Goal: Task Accomplishment & Management: Manage account settings

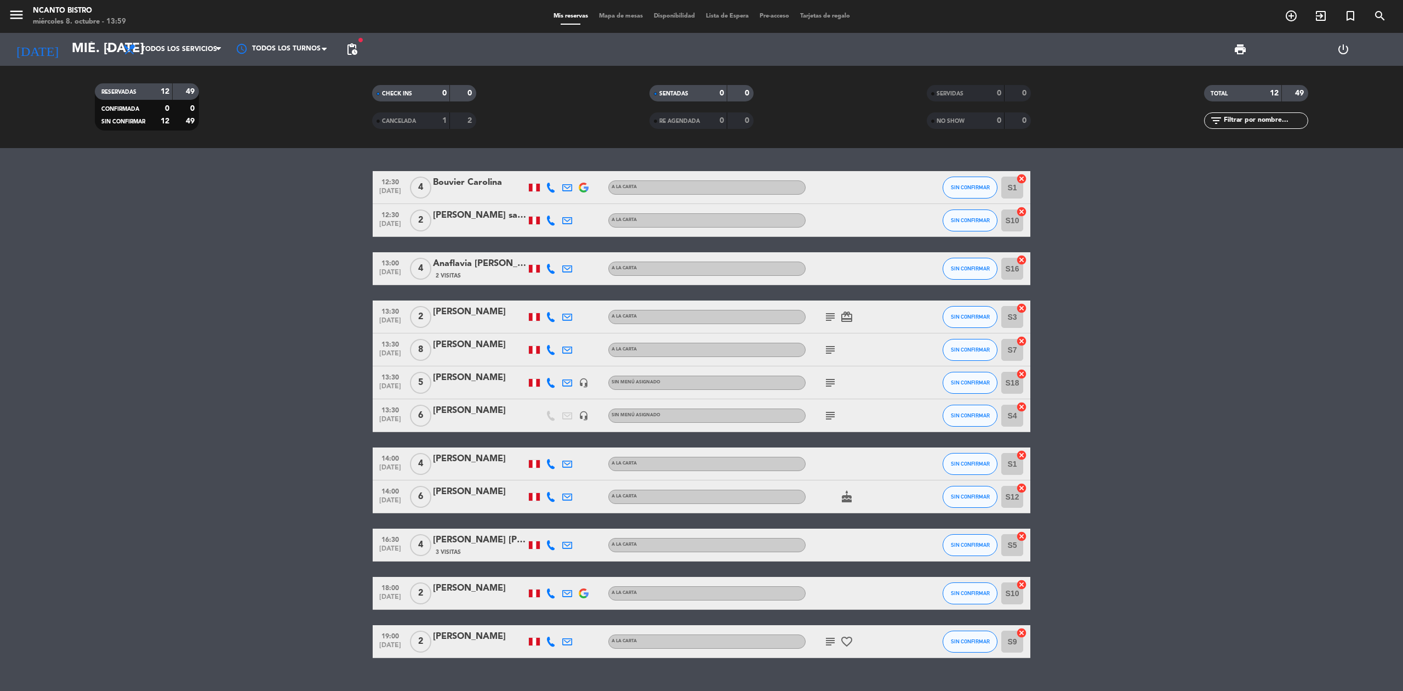
click at [980, 174] on div "SIN CONFIRMAR" at bounding box center [970, 187] width 55 height 32
click at [980, 176] on button "SIN CONFIRMAR" at bounding box center [970, 187] width 55 height 22
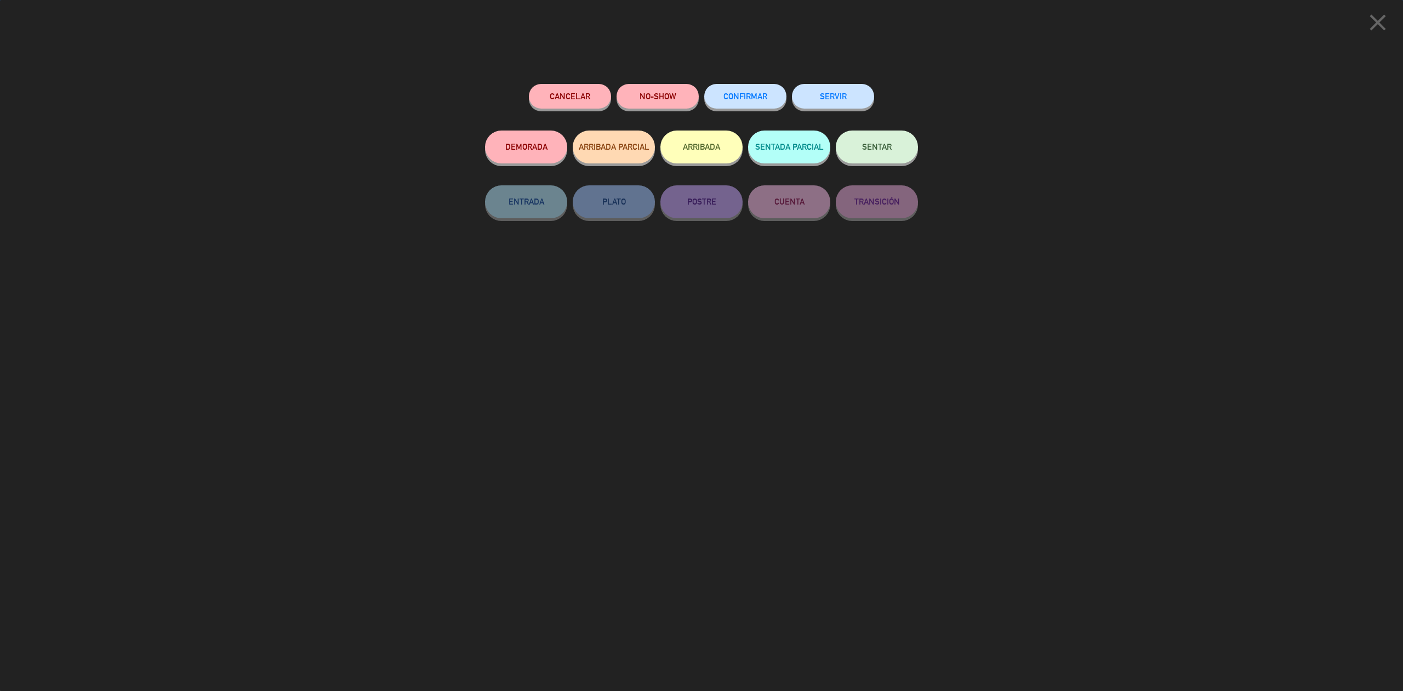
click at [838, 102] on button "SERVIR" at bounding box center [833, 96] width 82 height 25
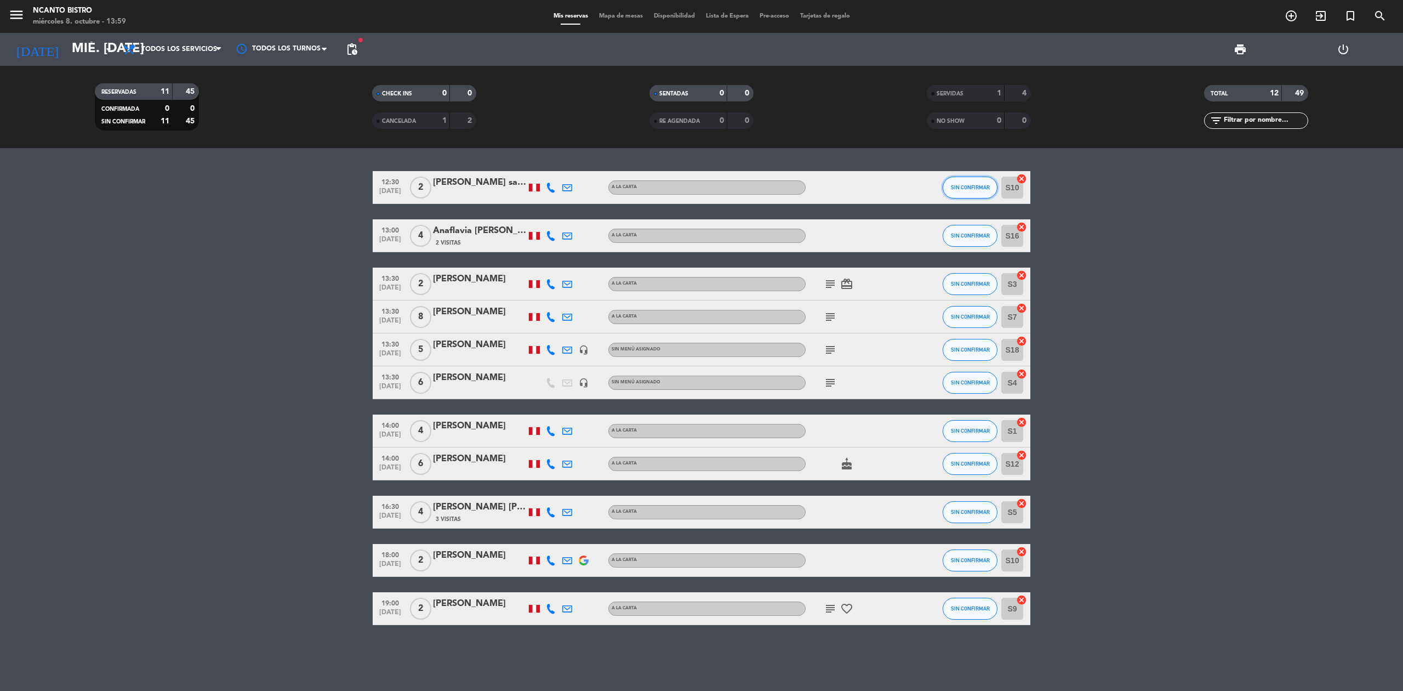
click at [965, 184] on span "SIN CONFIRMAR" at bounding box center [970, 187] width 39 height 6
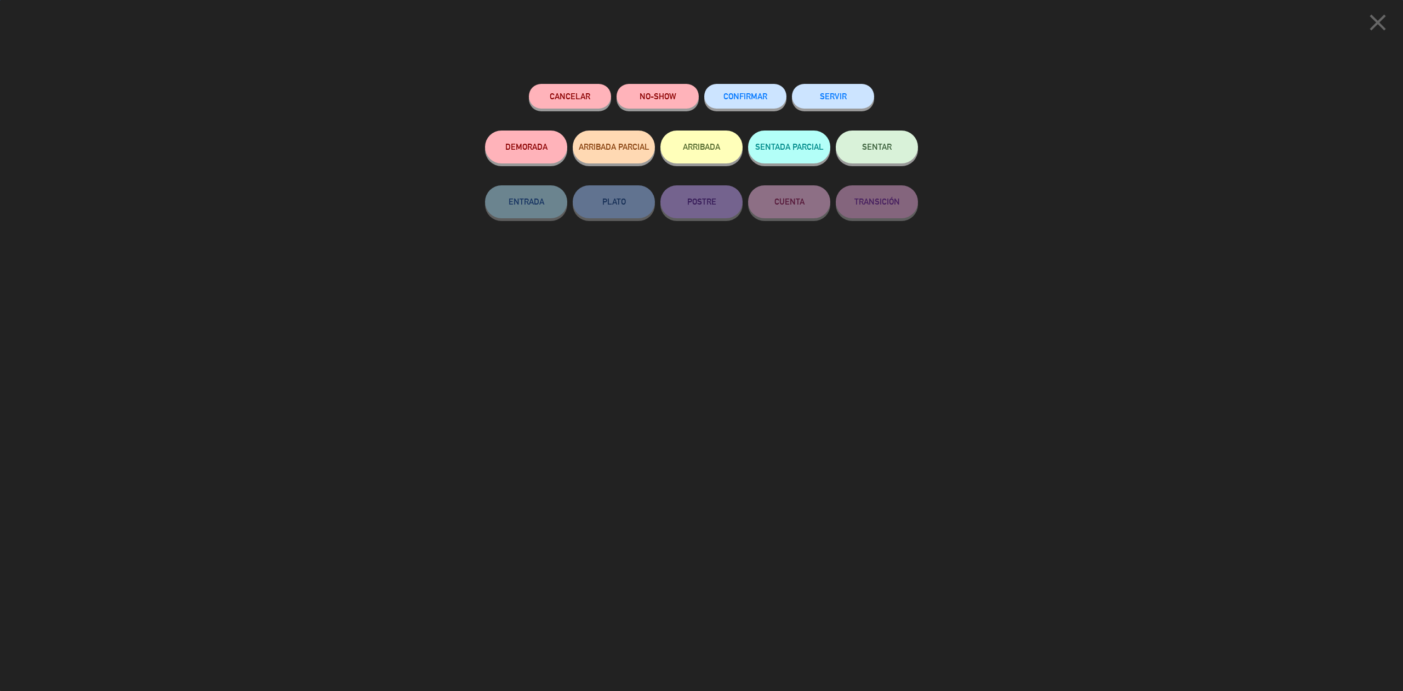
click at [864, 94] on button "SERVIR" at bounding box center [833, 96] width 82 height 25
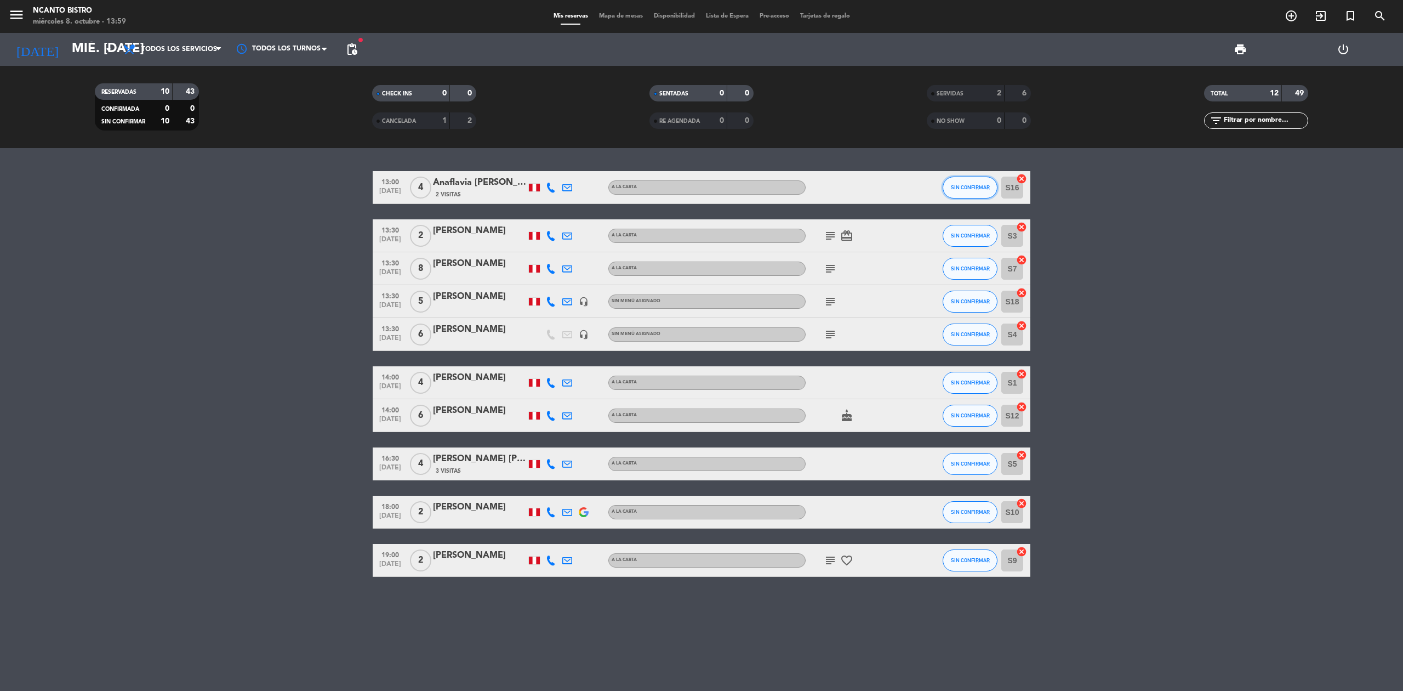
click at [959, 185] on span "SIN CONFIRMAR" at bounding box center [970, 187] width 39 height 6
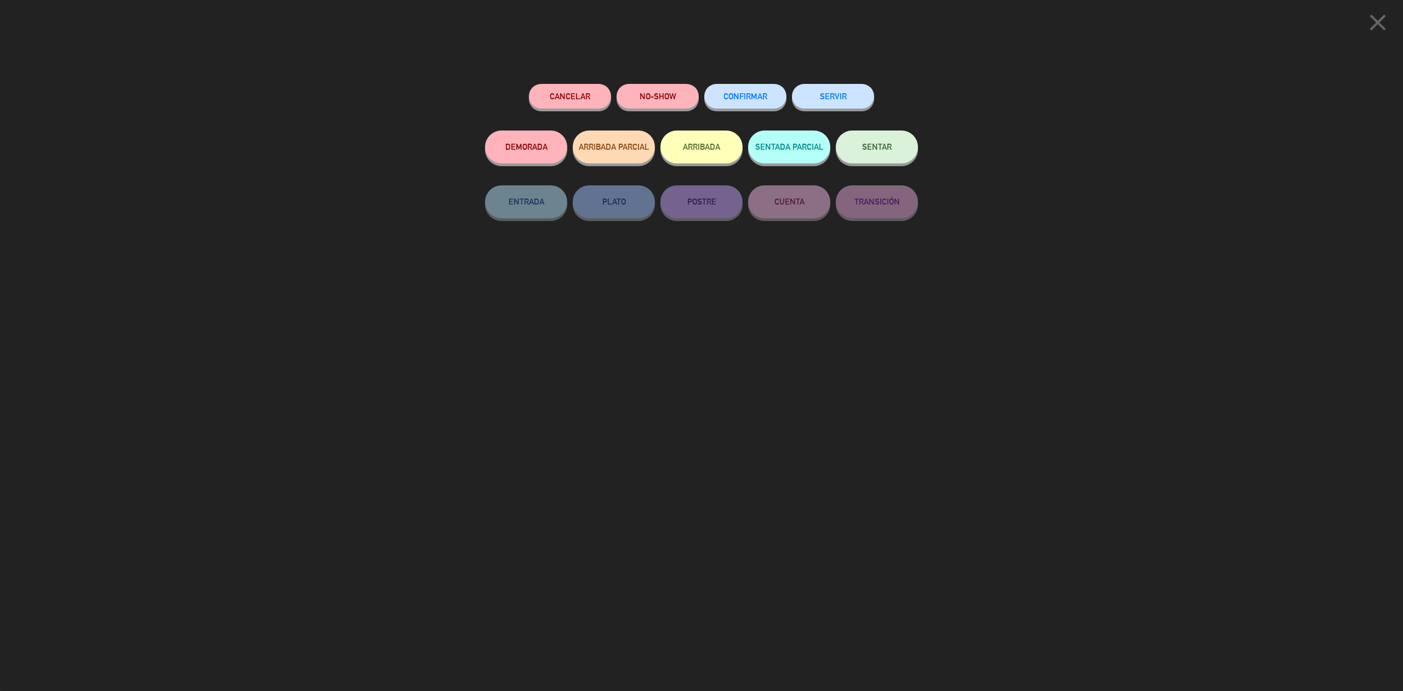
click at [853, 108] on div "SERVIR" at bounding box center [833, 107] width 82 height 47
click at [854, 97] on button "SERVIR" at bounding box center [833, 96] width 82 height 25
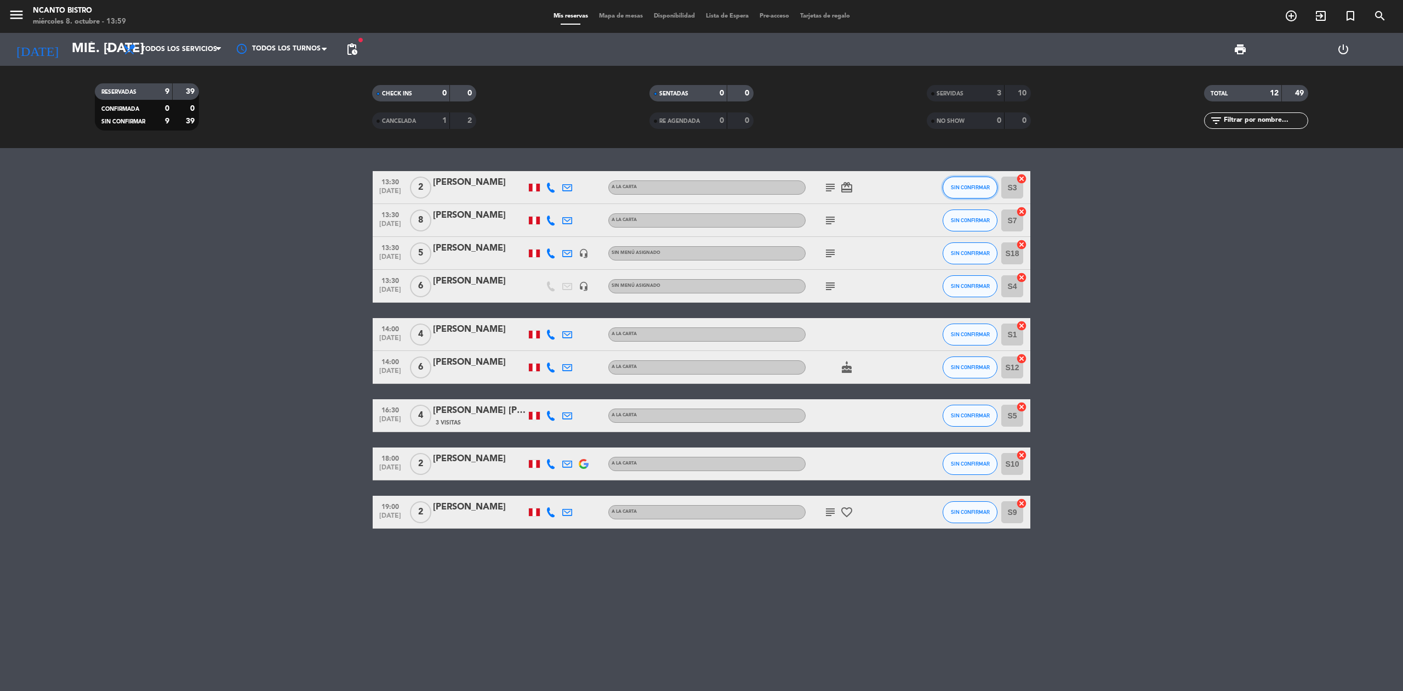
click at [964, 185] on span "SIN CONFIRMAR" at bounding box center [970, 187] width 39 height 6
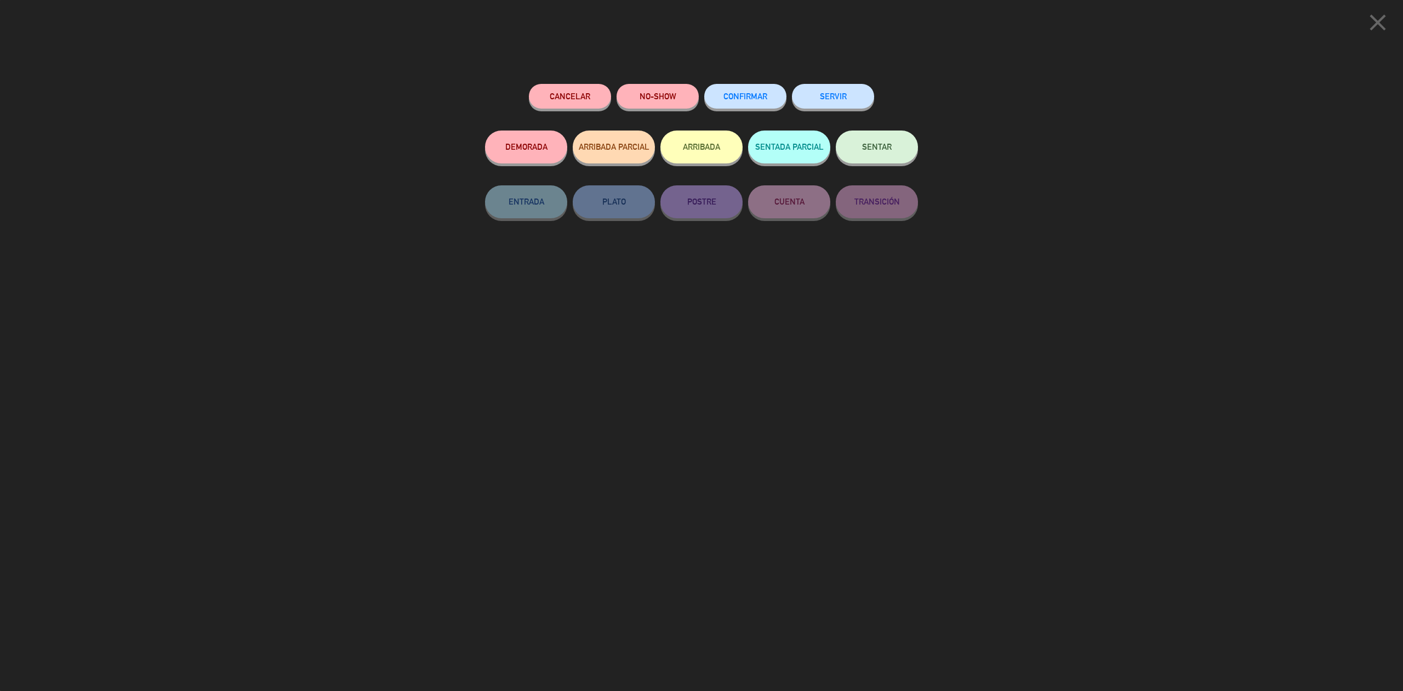
click at [817, 92] on button "SERVIR" at bounding box center [833, 96] width 82 height 25
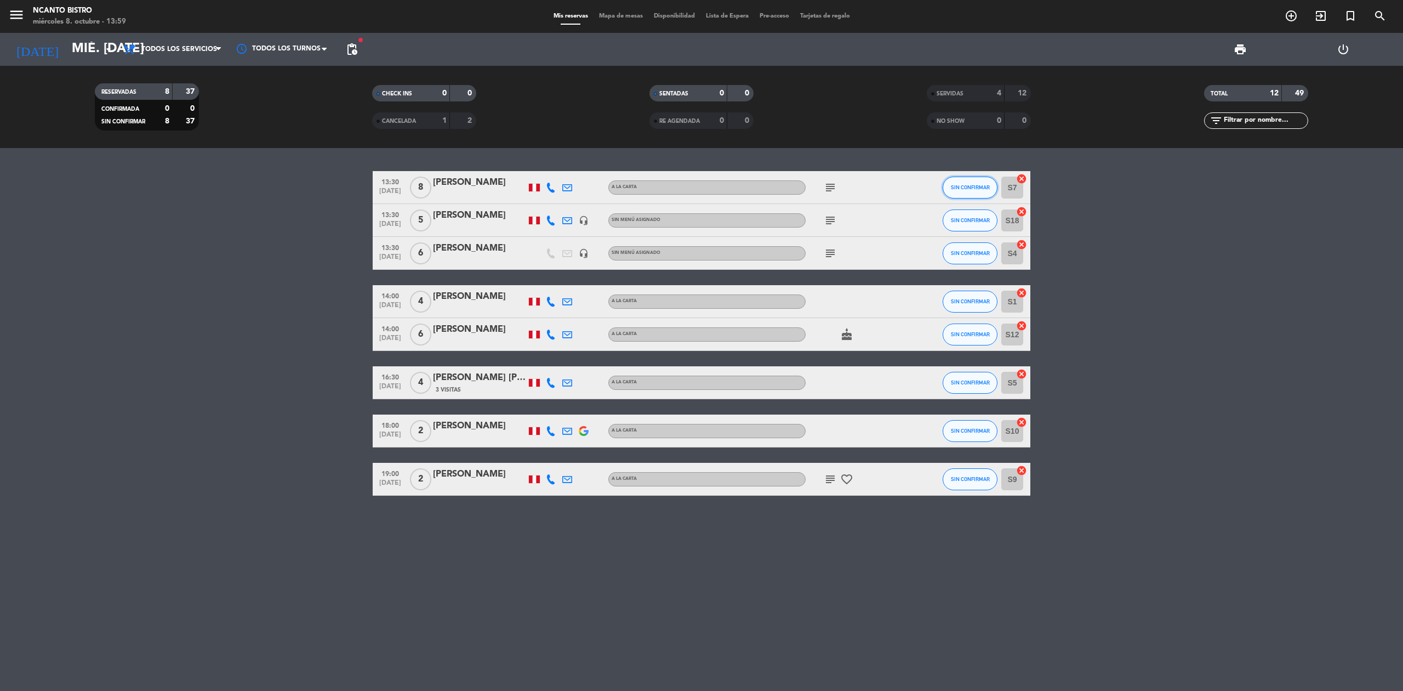
click at [955, 193] on button "SIN CONFIRMAR" at bounding box center [970, 187] width 55 height 22
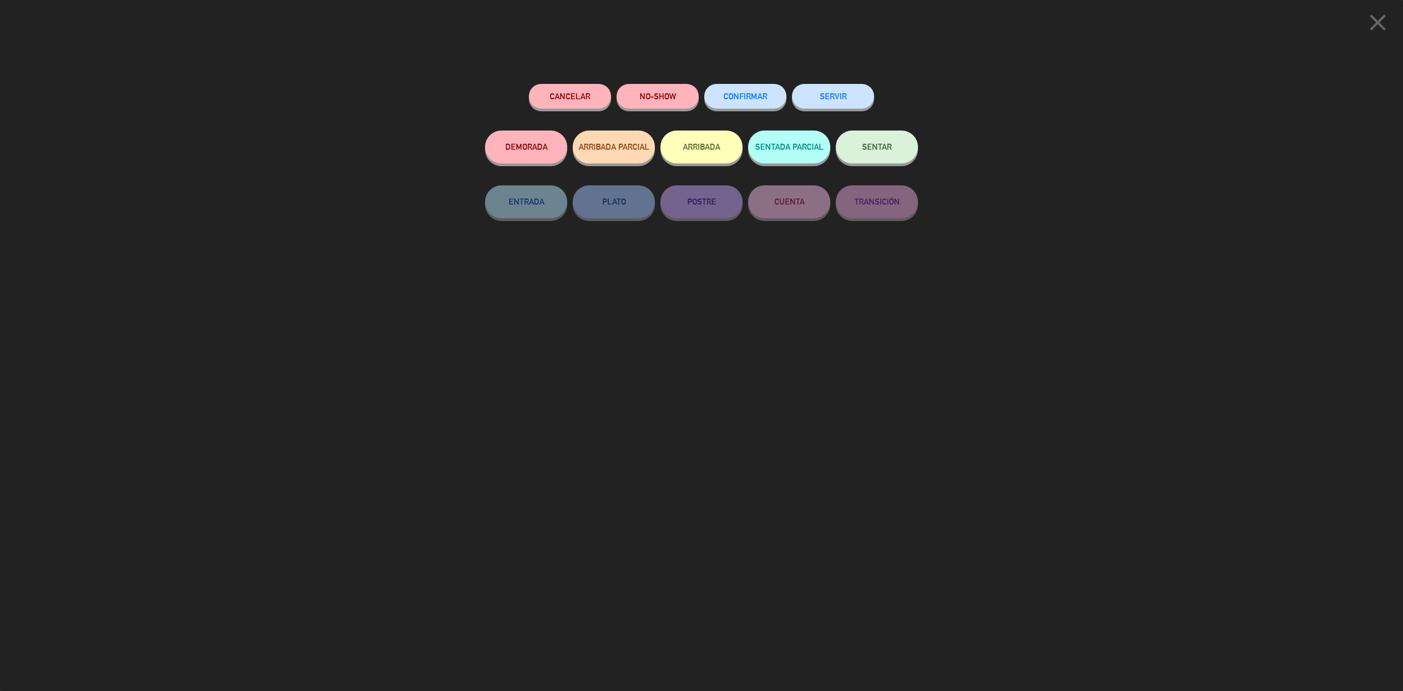
click at [864, 104] on button "SERVIR" at bounding box center [833, 96] width 82 height 25
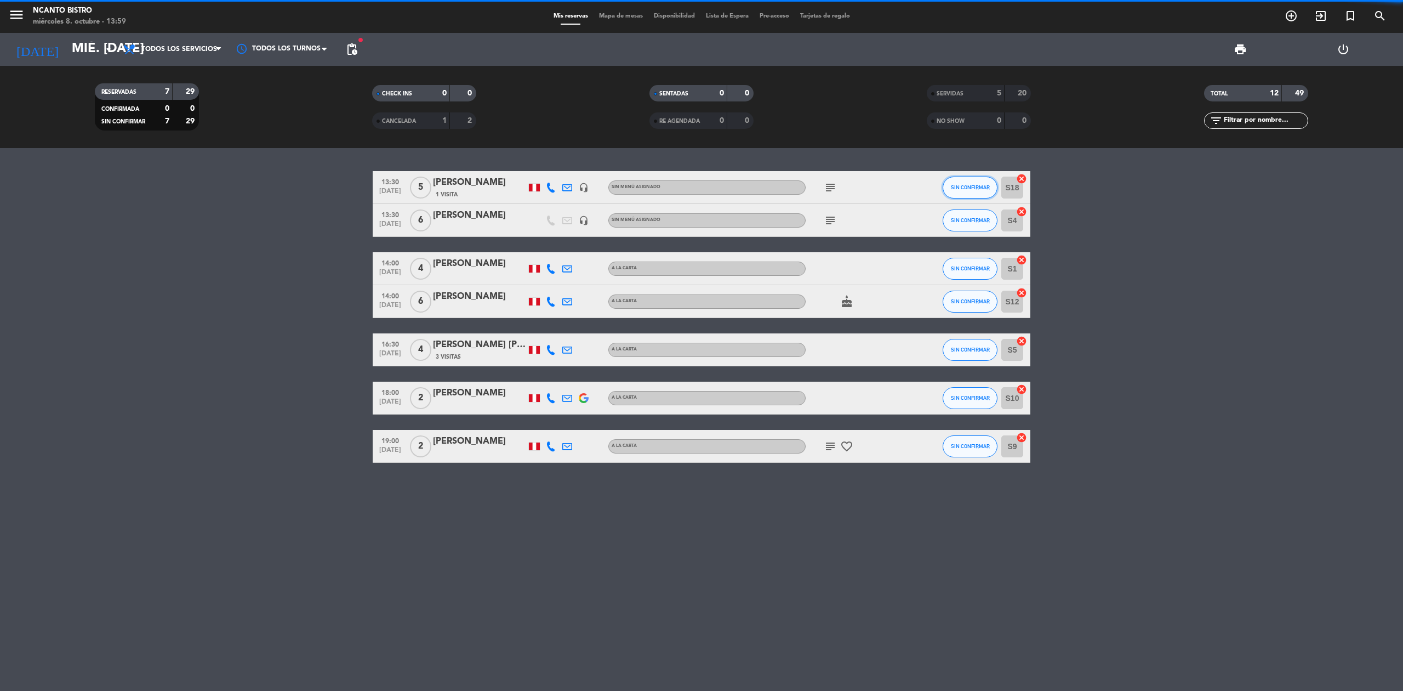
click at [948, 187] on button "SIN CONFIRMAR" at bounding box center [970, 187] width 55 height 22
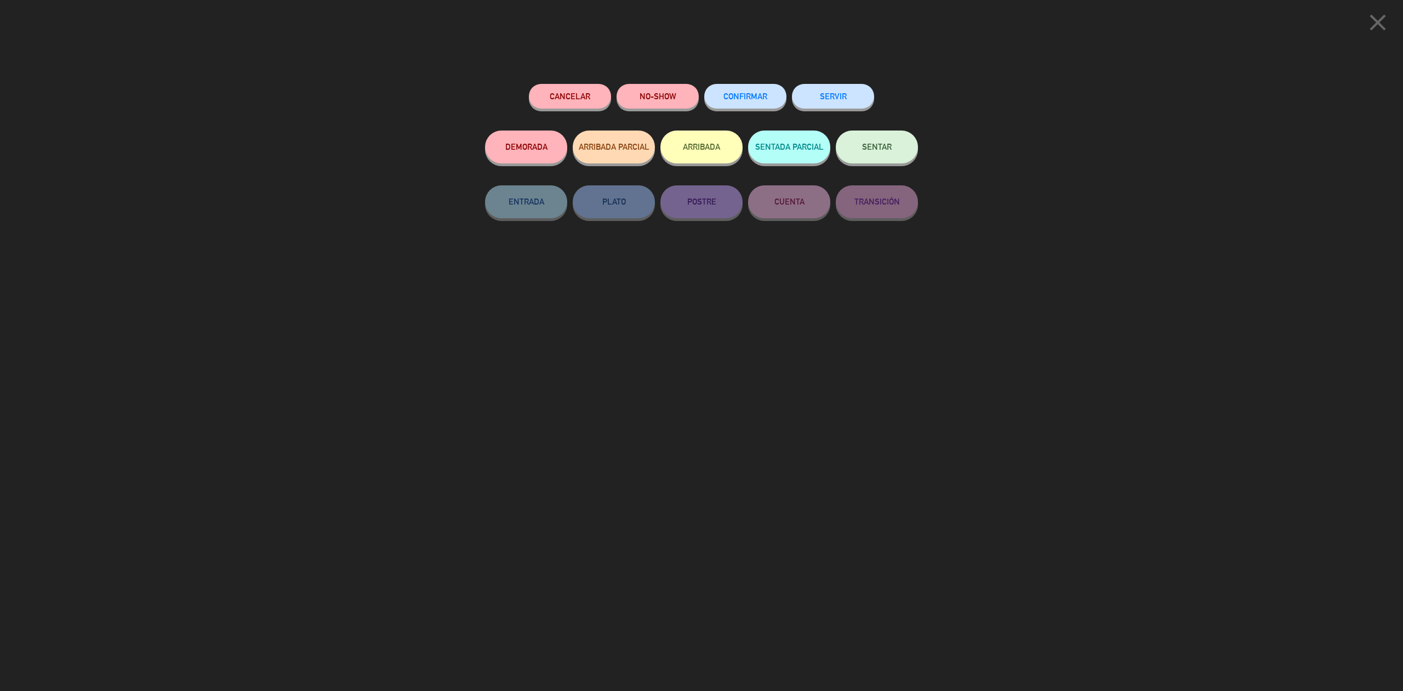
click at [827, 93] on button "SERVIR" at bounding box center [833, 96] width 82 height 25
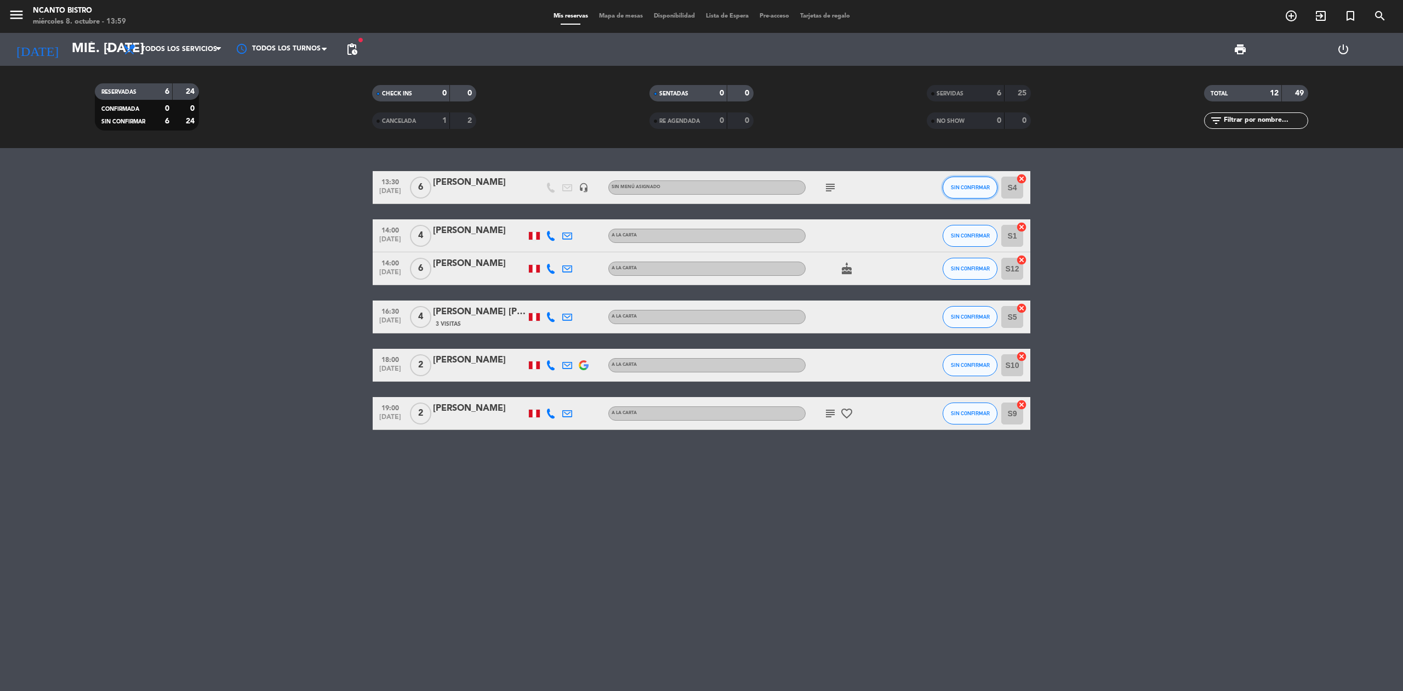
click at [966, 189] on span "SIN CONFIRMAR" at bounding box center [970, 187] width 39 height 6
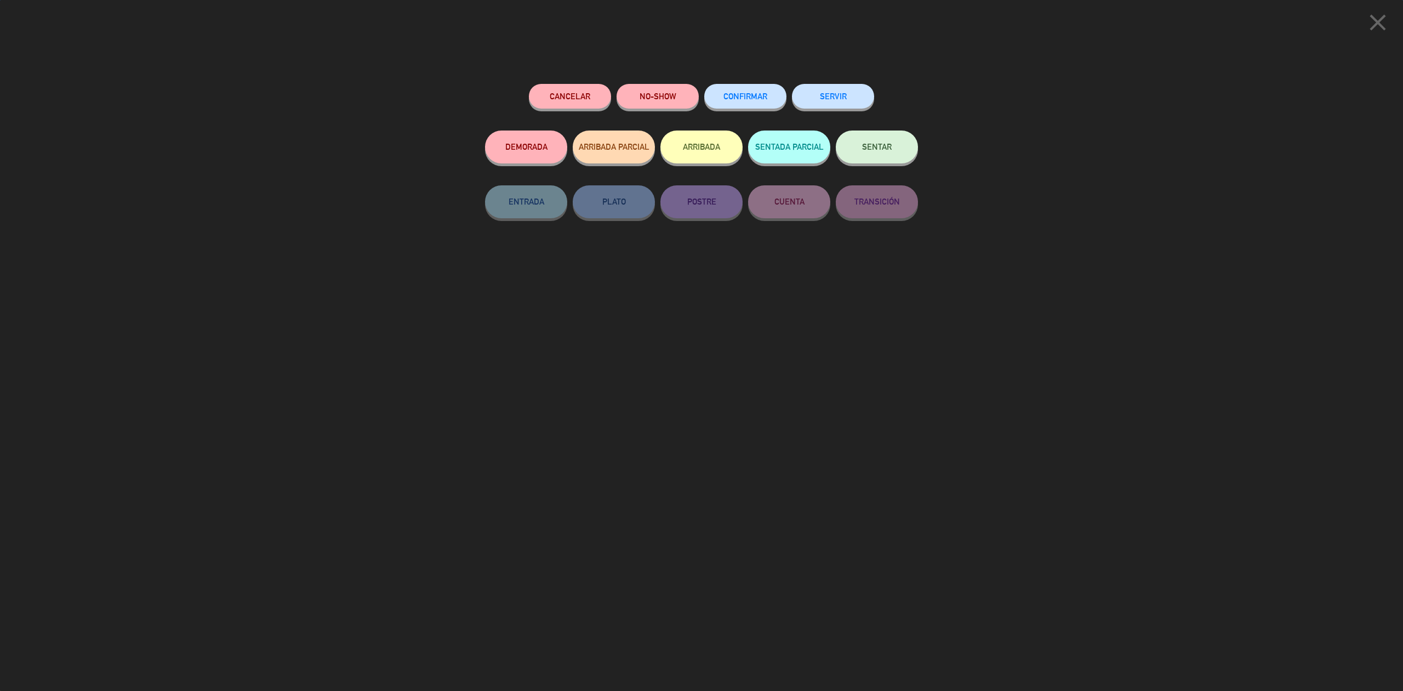
click at [853, 93] on button "SERVIR" at bounding box center [833, 96] width 82 height 25
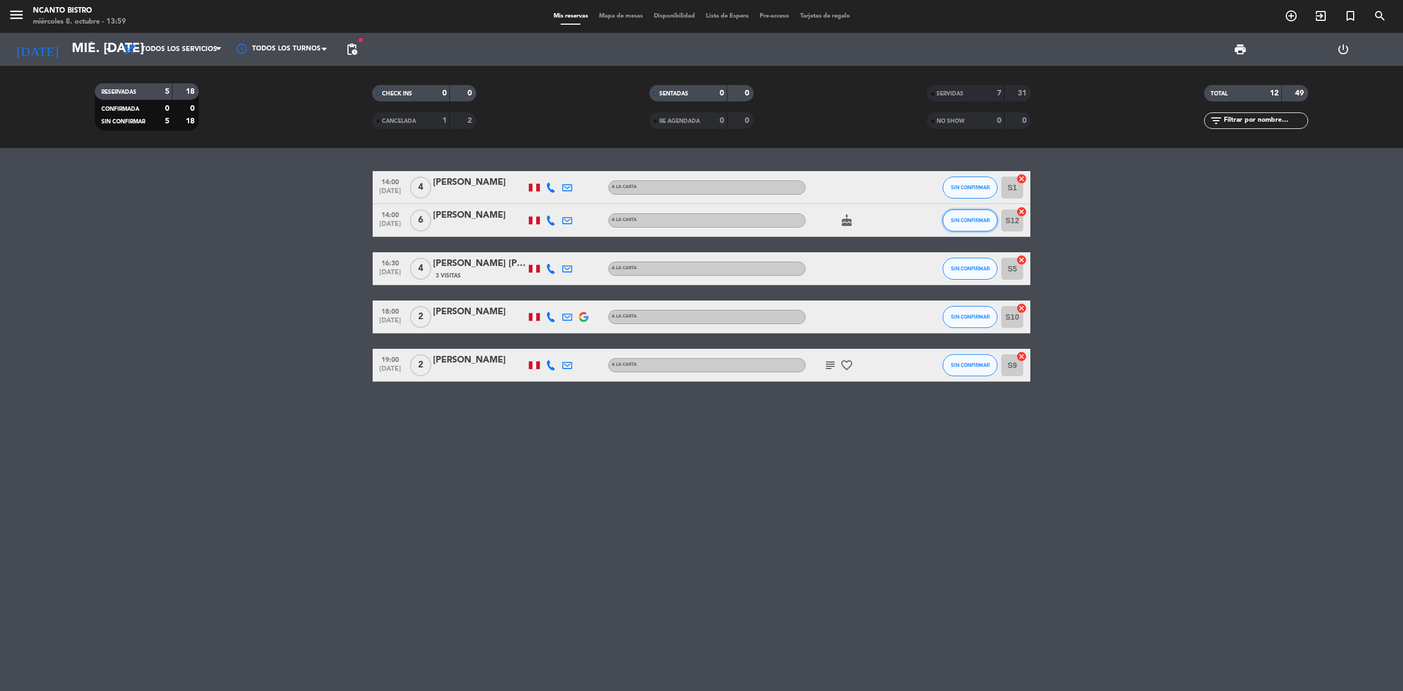
click at [959, 226] on button "SIN CONFIRMAR" at bounding box center [970, 220] width 55 height 22
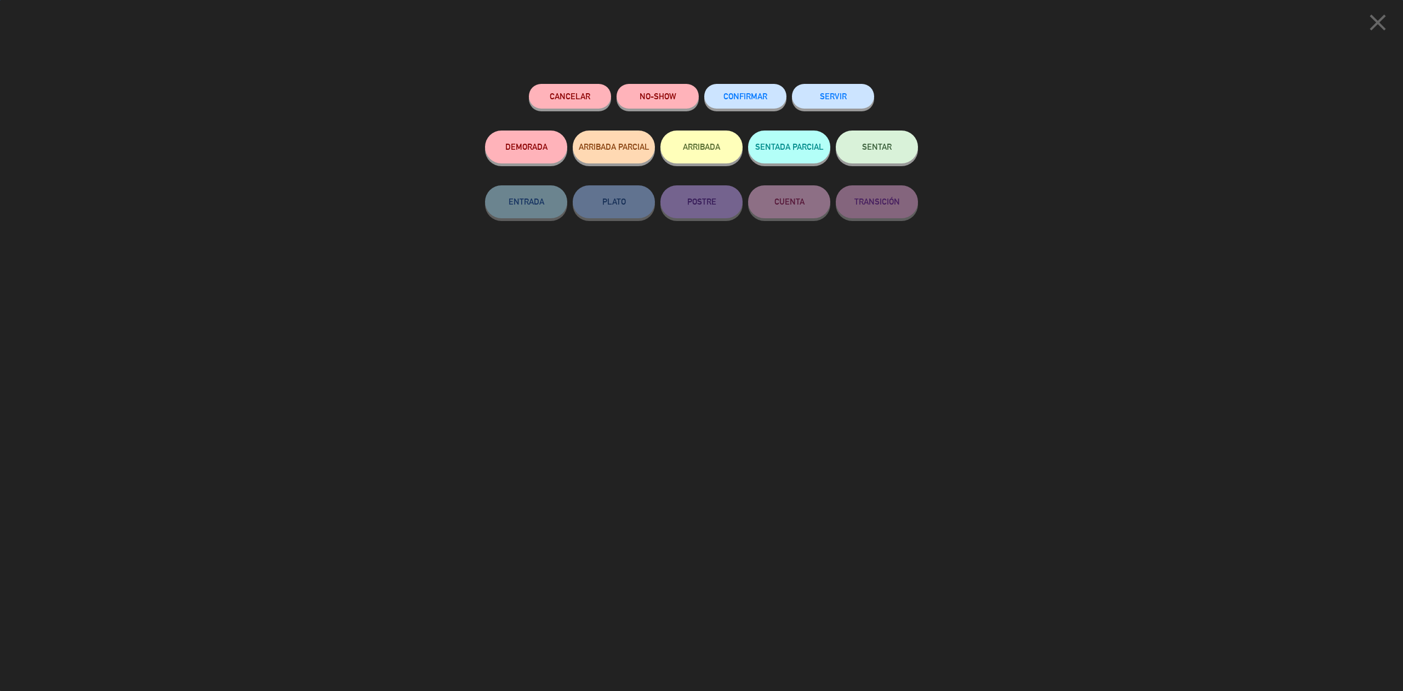
click at [560, 106] on button "Cancelar" at bounding box center [570, 96] width 82 height 25
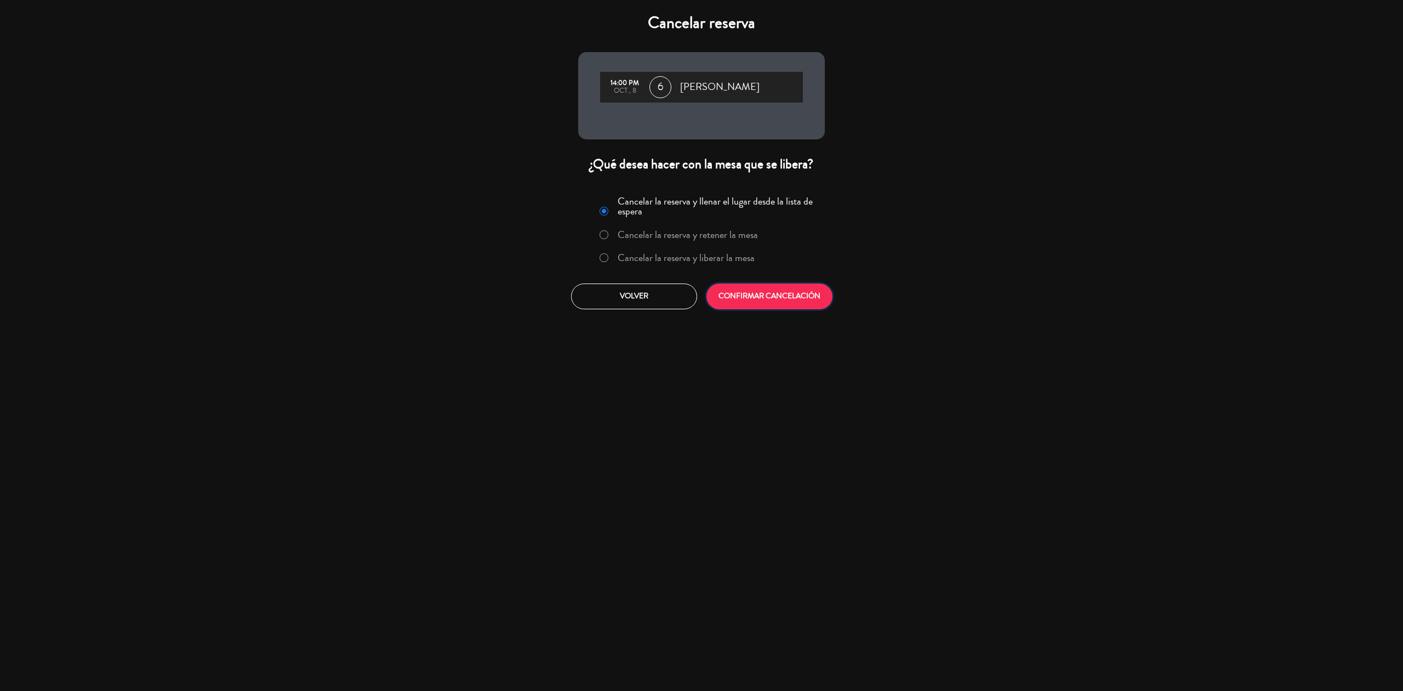
click at [766, 297] on button "CONFIRMAR CANCELACIÓN" at bounding box center [770, 296] width 126 height 26
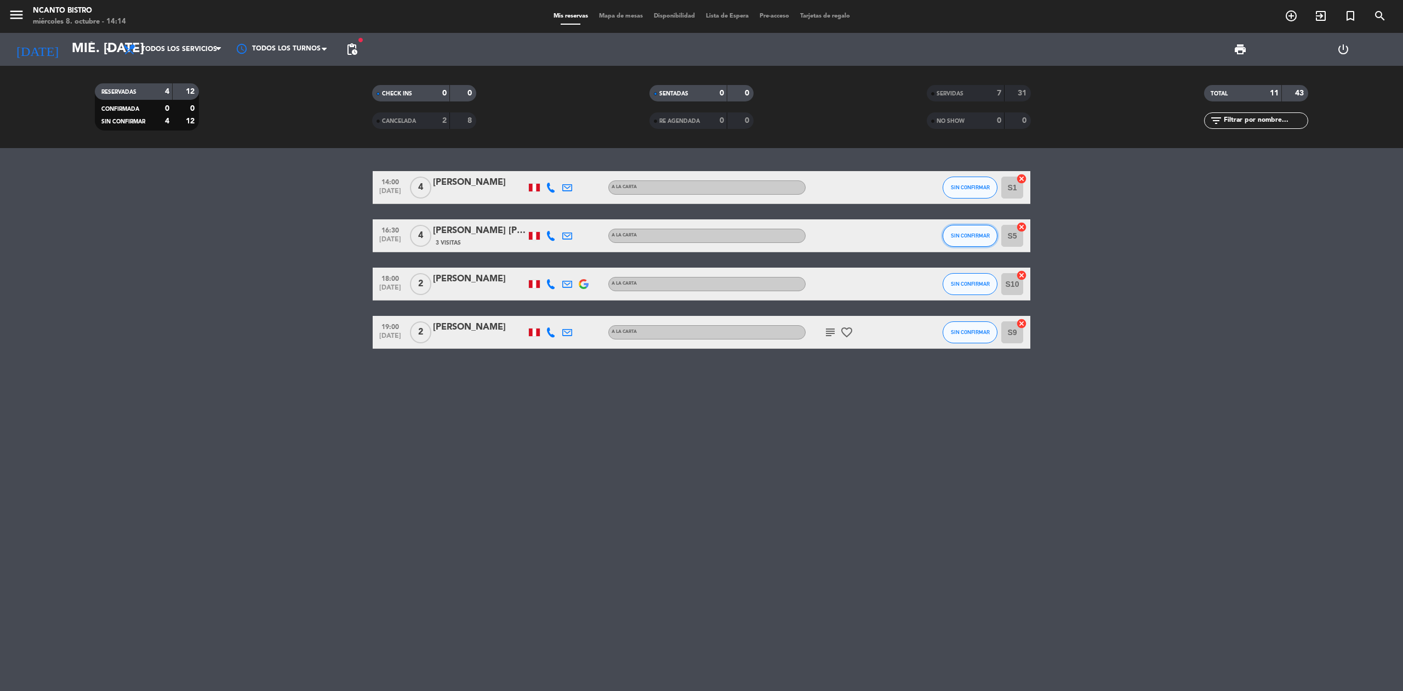
click at [958, 238] on span "SIN CONFIRMAR" at bounding box center [970, 235] width 39 height 6
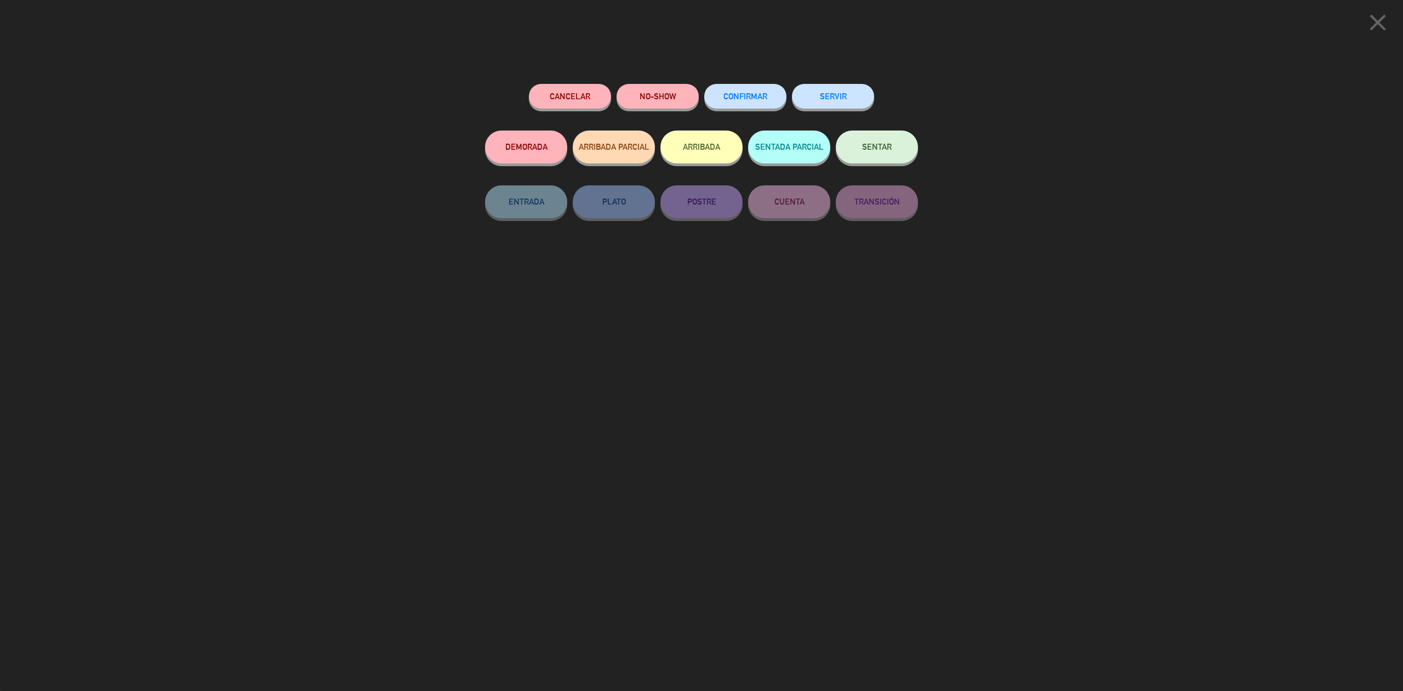
click at [828, 90] on button "SERVIR" at bounding box center [833, 96] width 82 height 25
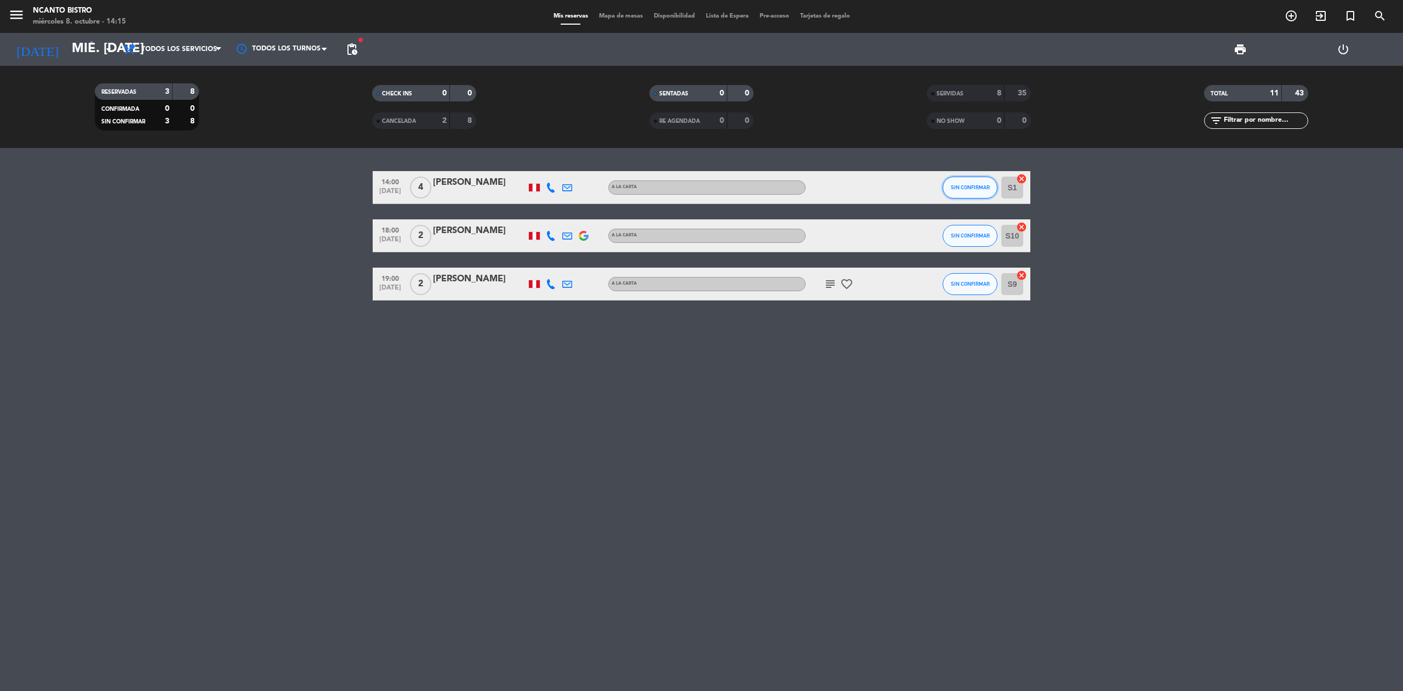
click at [985, 191] on button "SIN CONFIRMAR" at bounding box center [970, 187] width 55 height 22
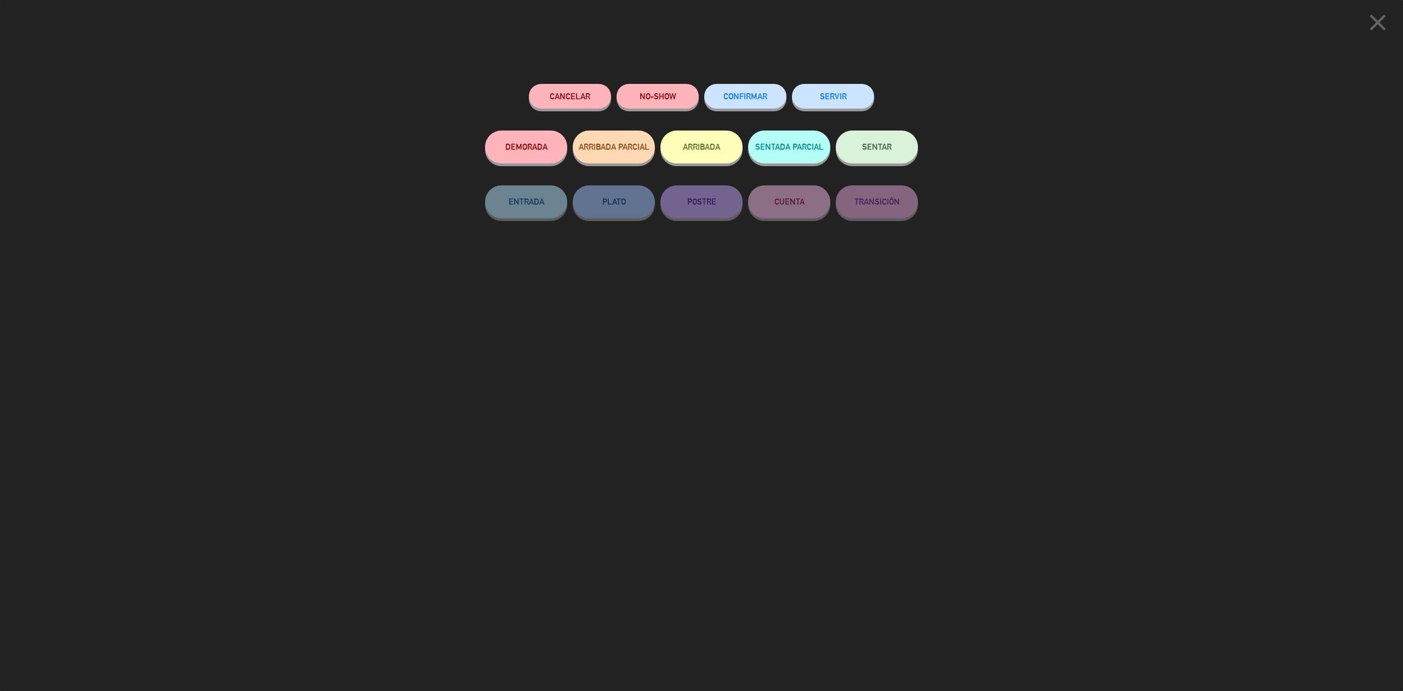
click at [856, 95] on button "SERVIR" at bounding box center [833, 96] width 82 height 25
